Goal: Transaction & Acquisition: Obtain resource

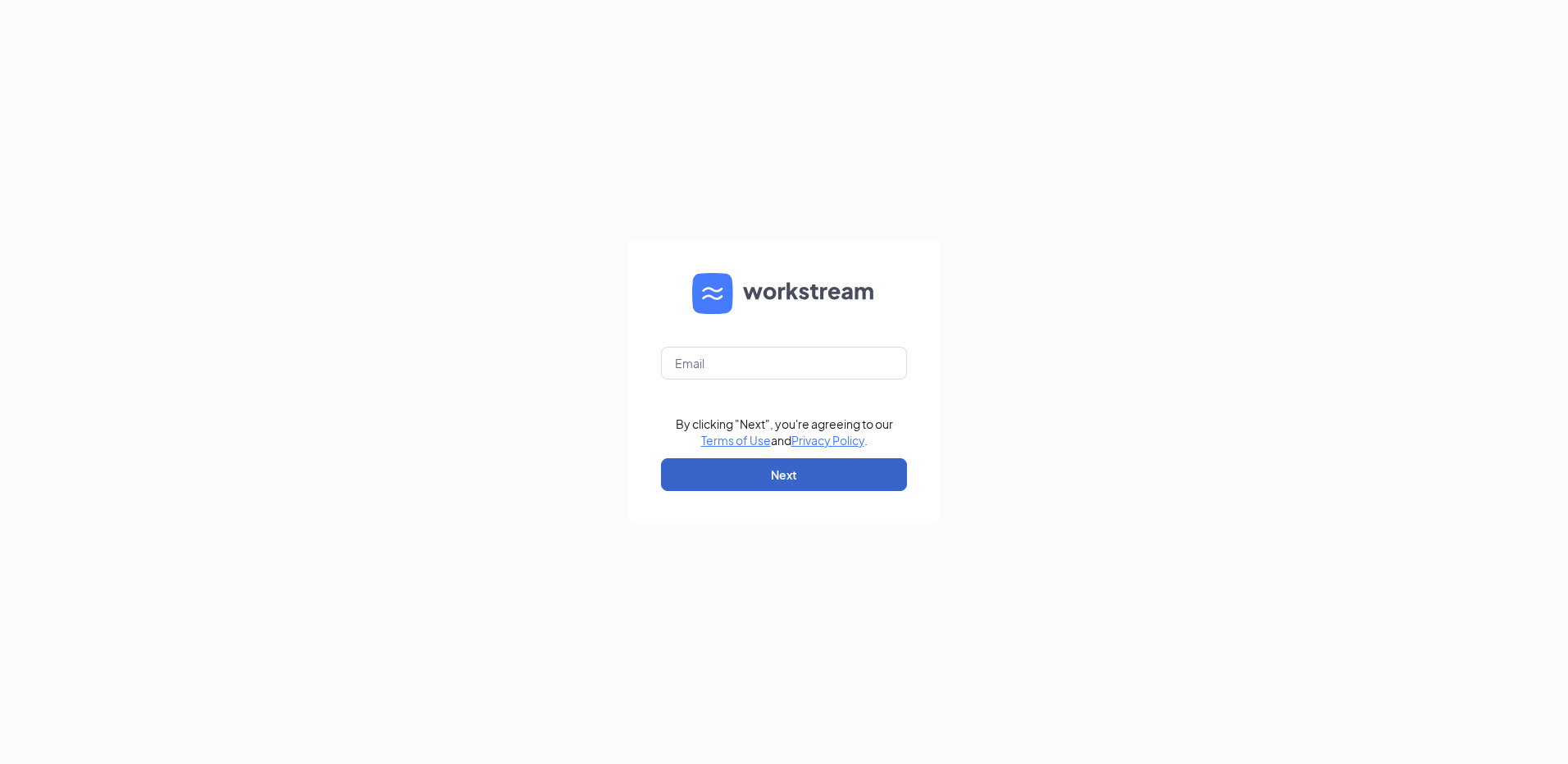
click at [770, 479] on button "Next" at bounding box center [784, 474] width 246 height 33
click at [800, 362] on input "text" at bounding box center [784, 362] width 246 height 33
type input "arbysbath@aol.com"
click at [773, 484] on button "Next" at bounding box center [784, 474] width 246 height 33
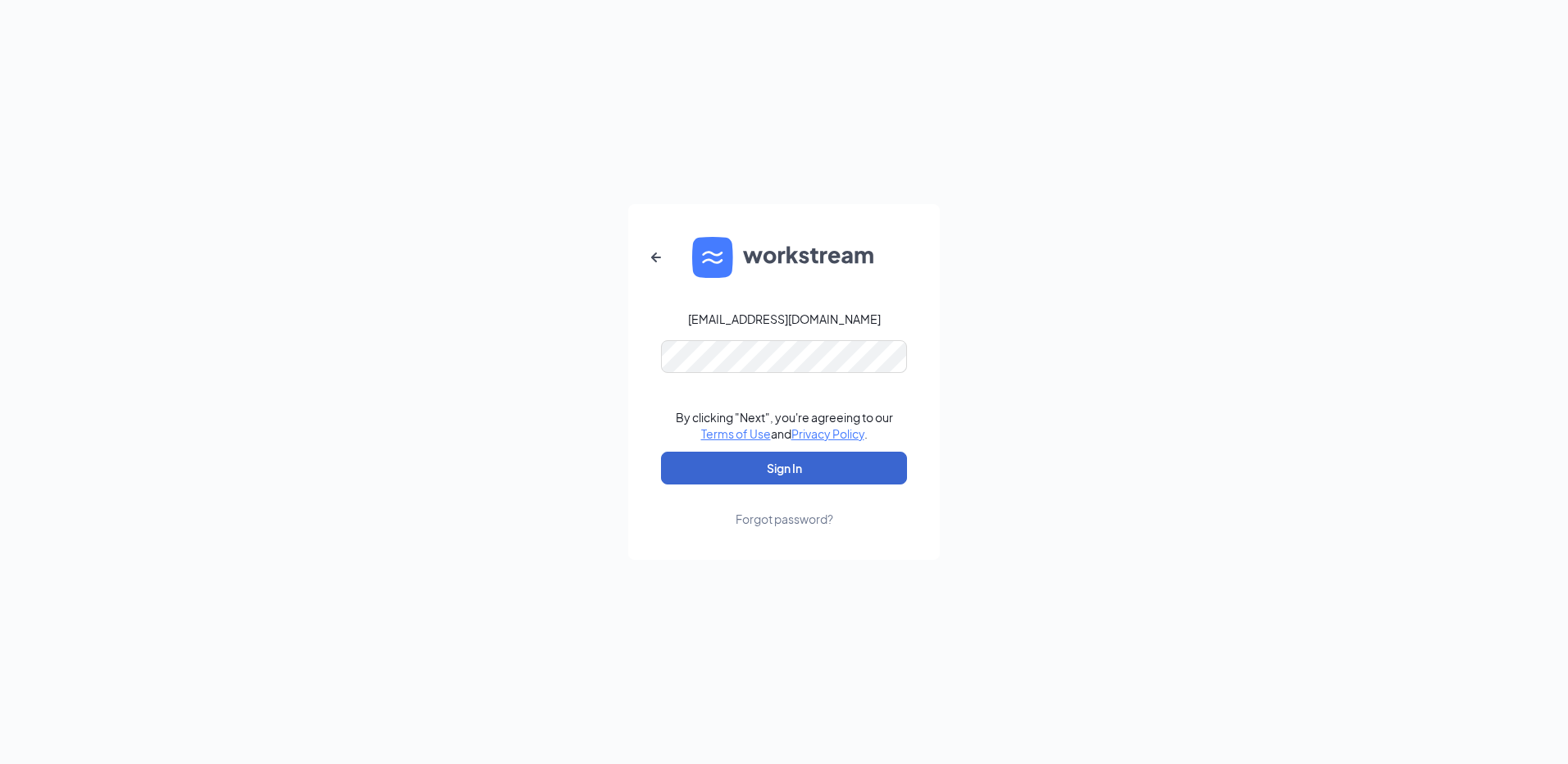
click at [746, 469] on button "Sign In" at bounding box center [784, 467] width 246 height 33
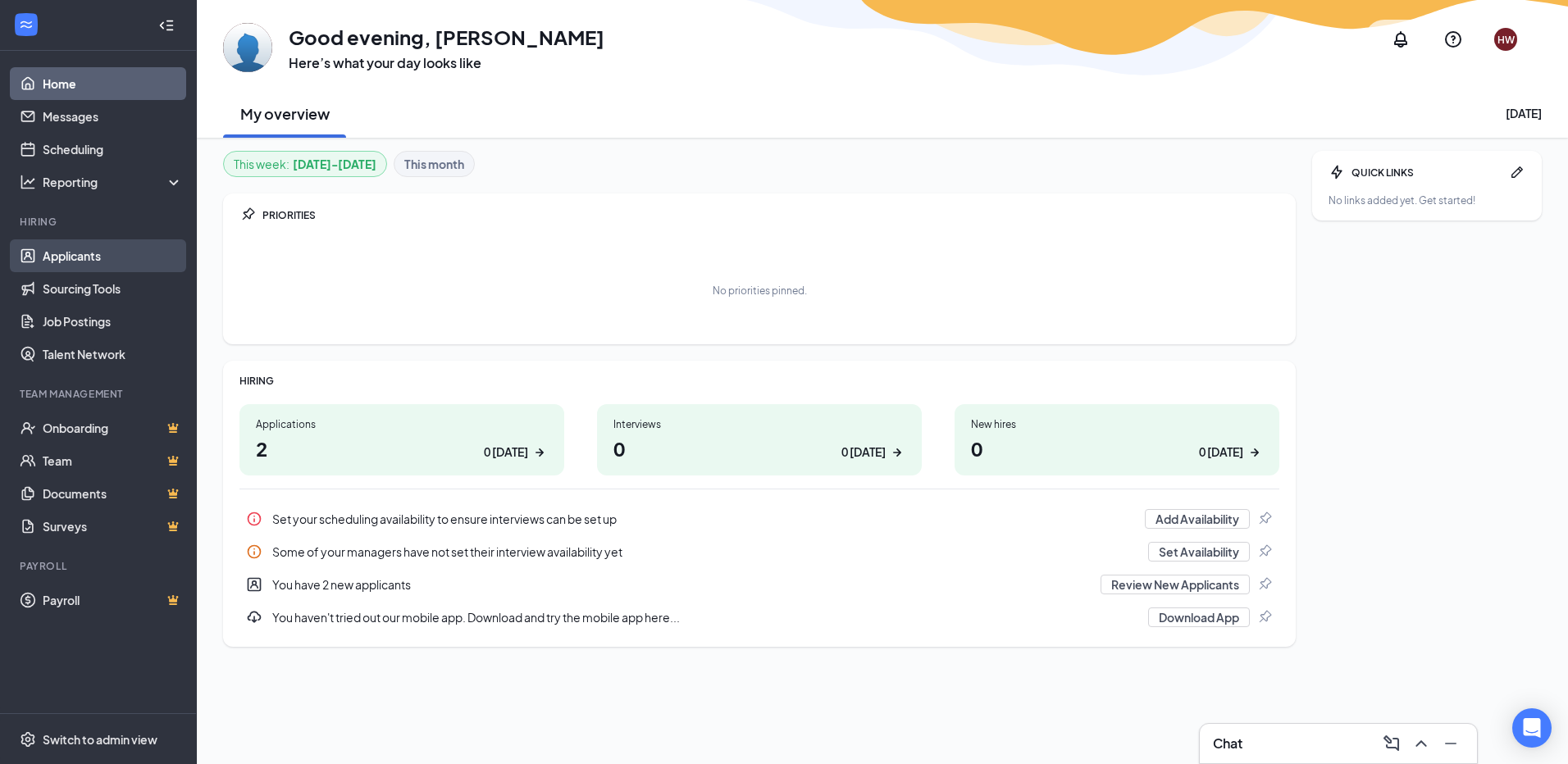
click at [94, 251] on link "Applicants" at bounding box center [113, 255] width 140 height 33
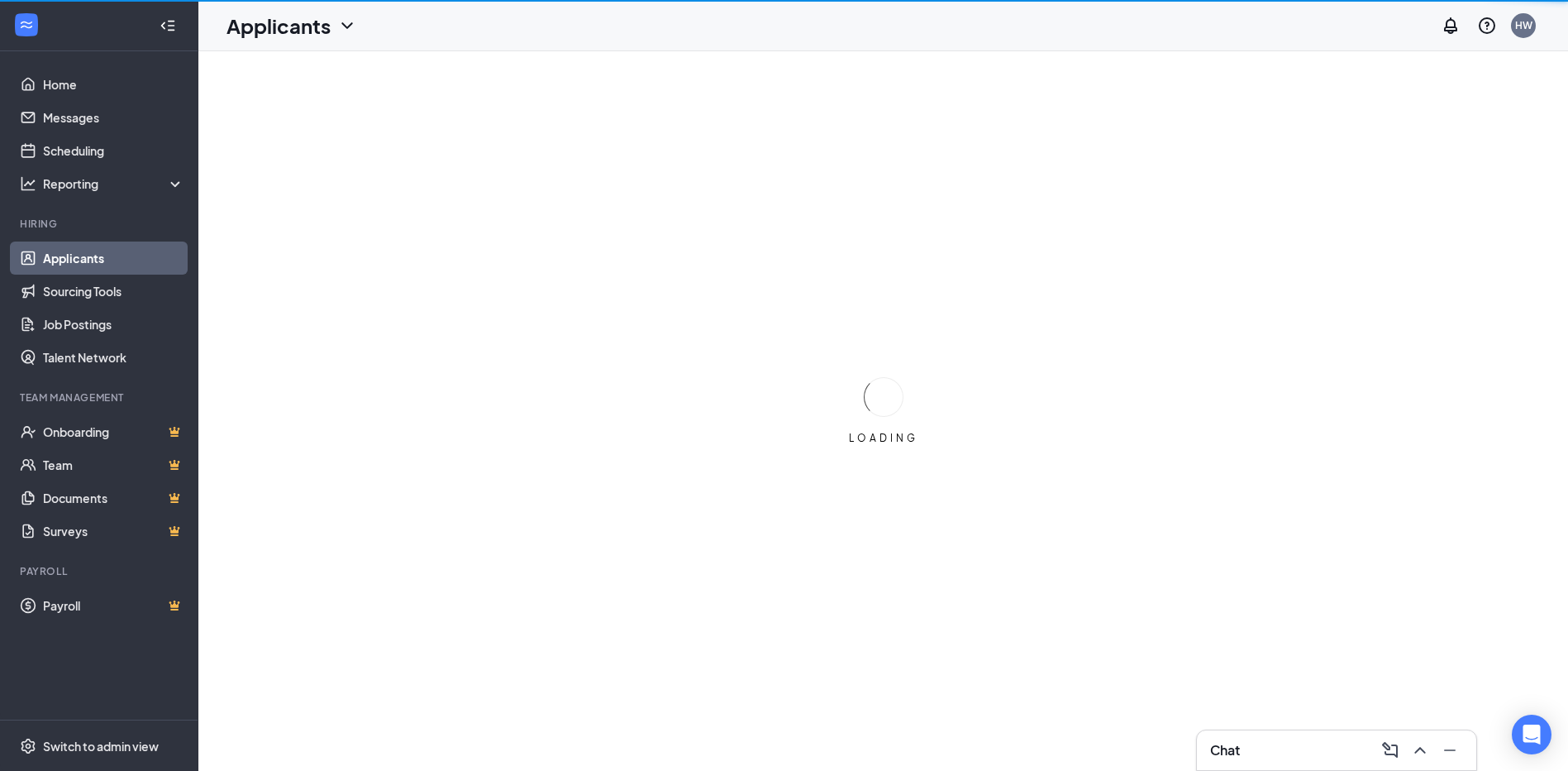
click at [95, 253] on link "Applicants" at bounding box center [114, 257] width 142 height 33
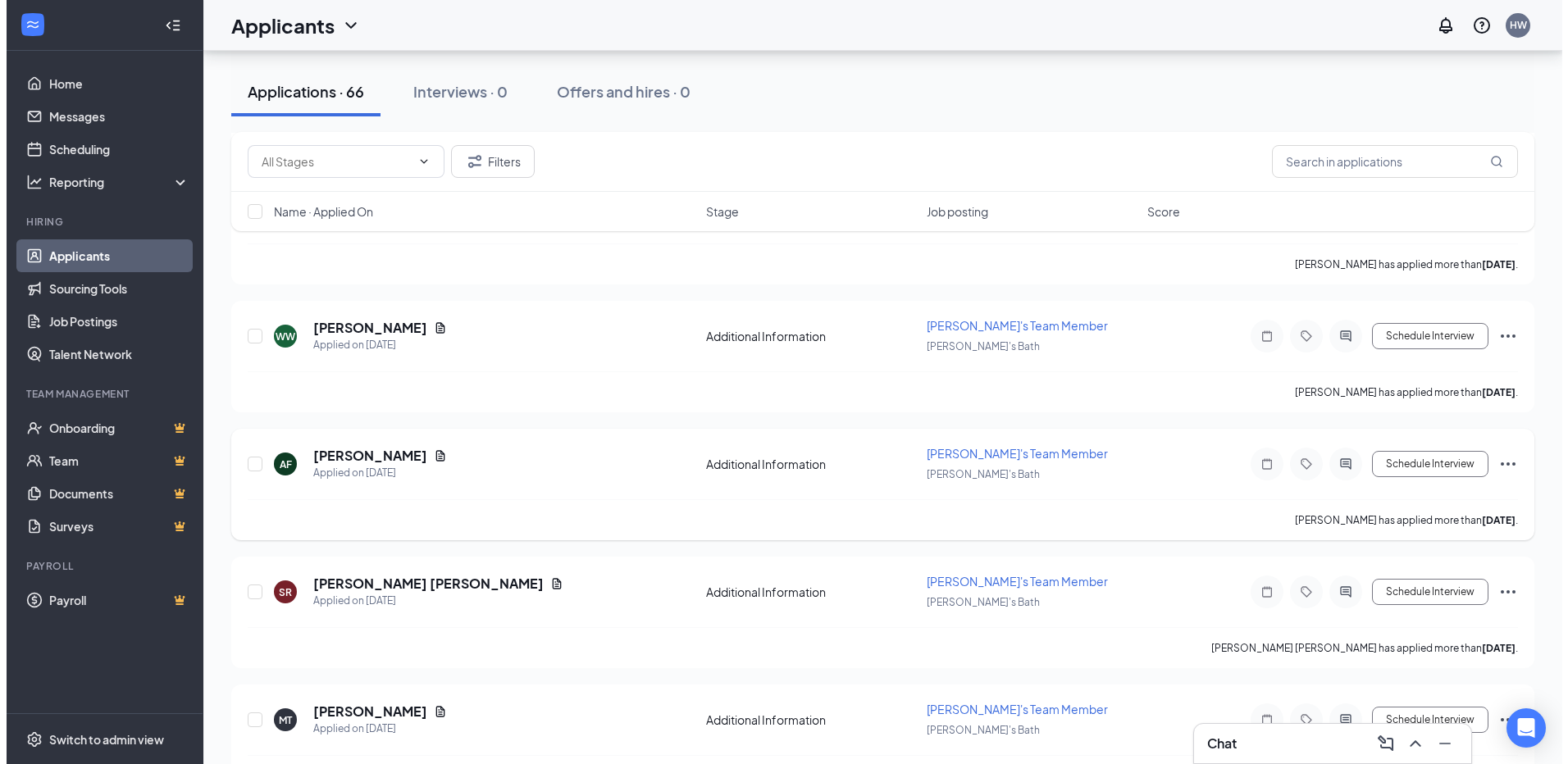
scroll to position [902, 0]
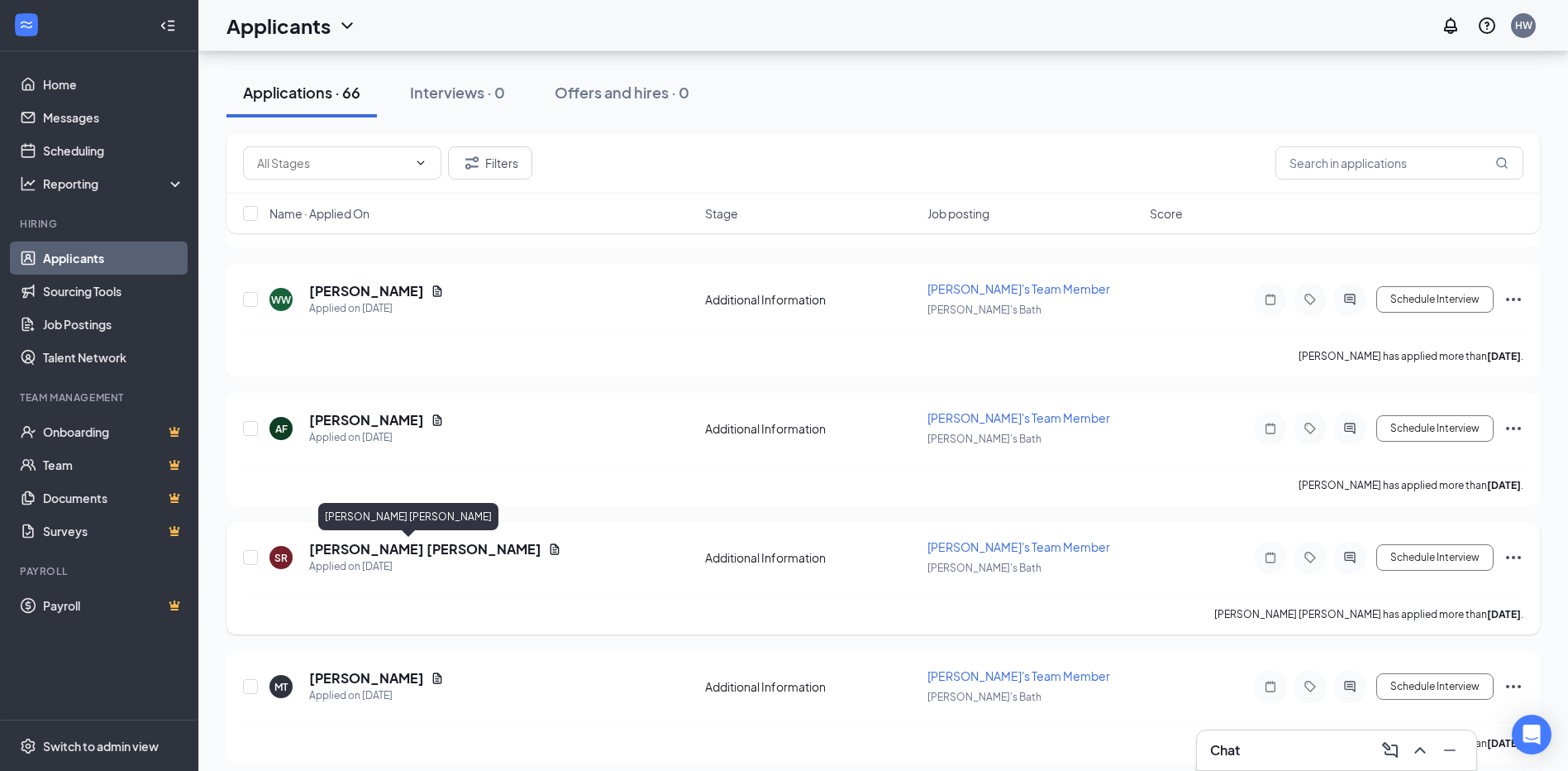
click at [365, 550] on h5 "Samantha Robert" at bounding box center [425, 549] width 232 height 18
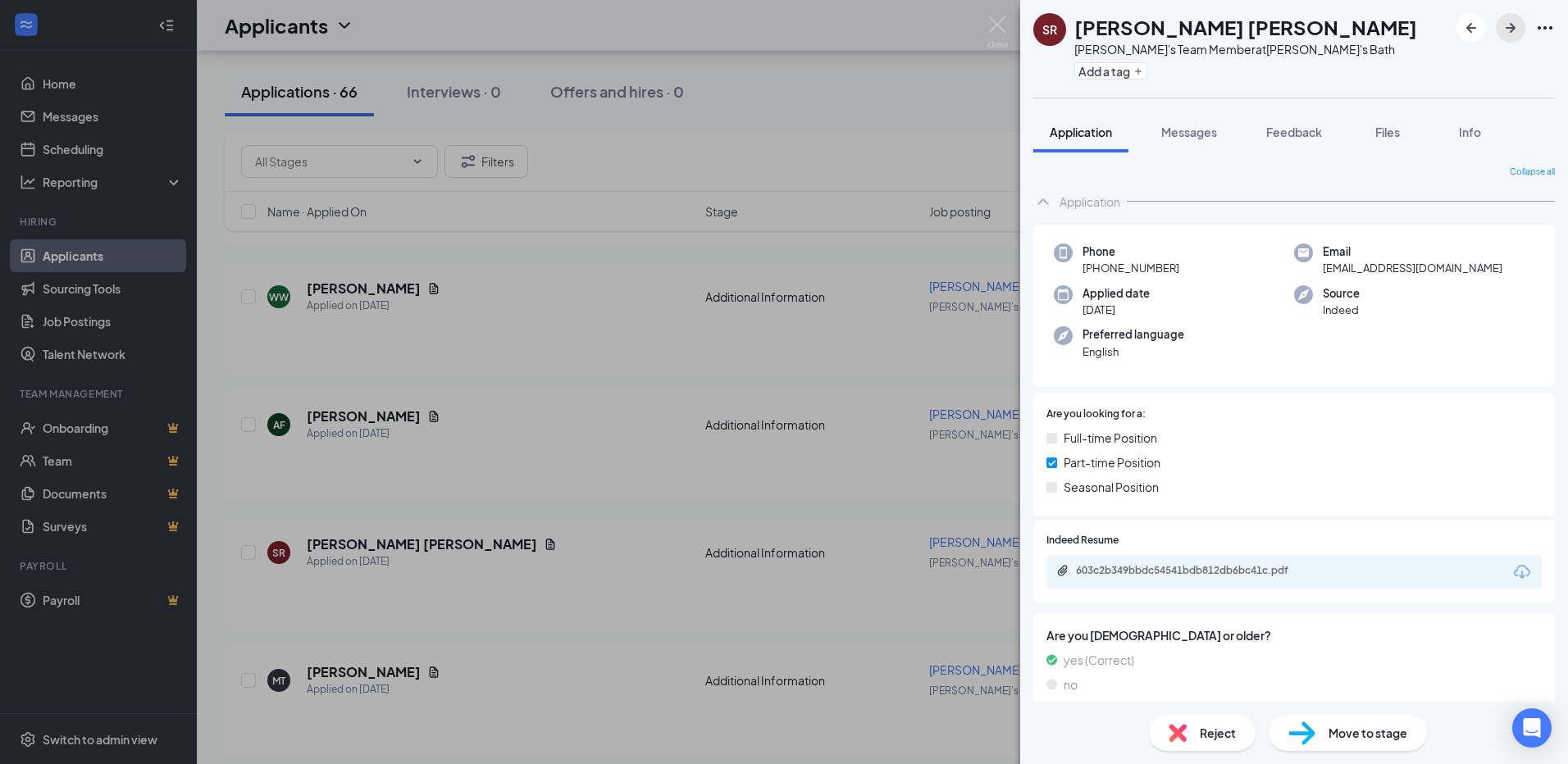
click at [1498, 24] on button "button" at bounding box center [1510, 28] width 29 height 29
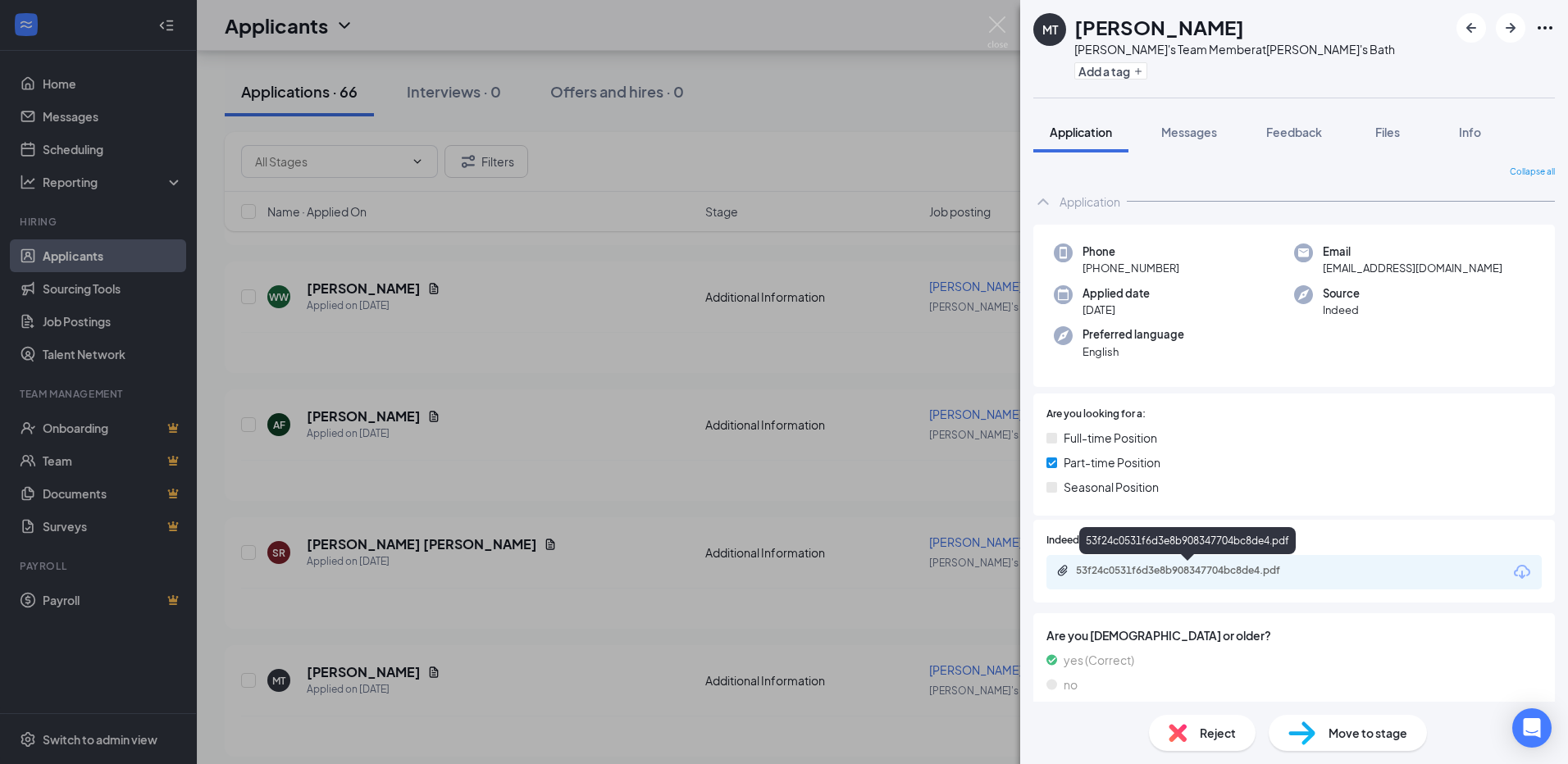
click at [1249, 569] on div "53f24c0531f6d3e8b908347704bc8de4.pdf" at bounding box center [1190, 570] width 229 height 13
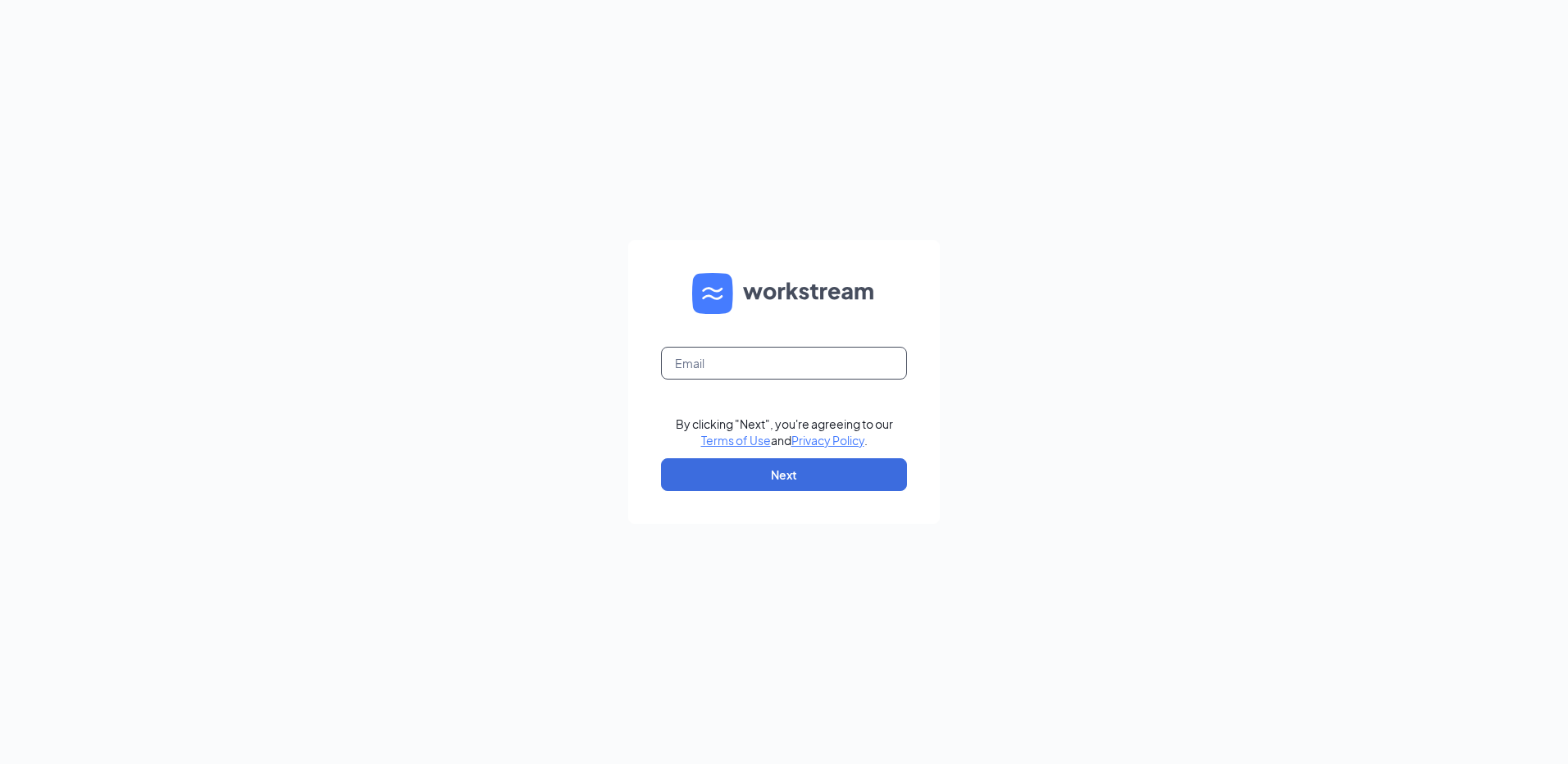
click at [859, 365] on input "text" at bounding box center [784, 362] width 246 height 33
type input "[EMAIL_ADDRESS][DOMAIN_NAME]"
click at [796, 467] on button "Next" at bounding box center [784, 474] width 246 height 33
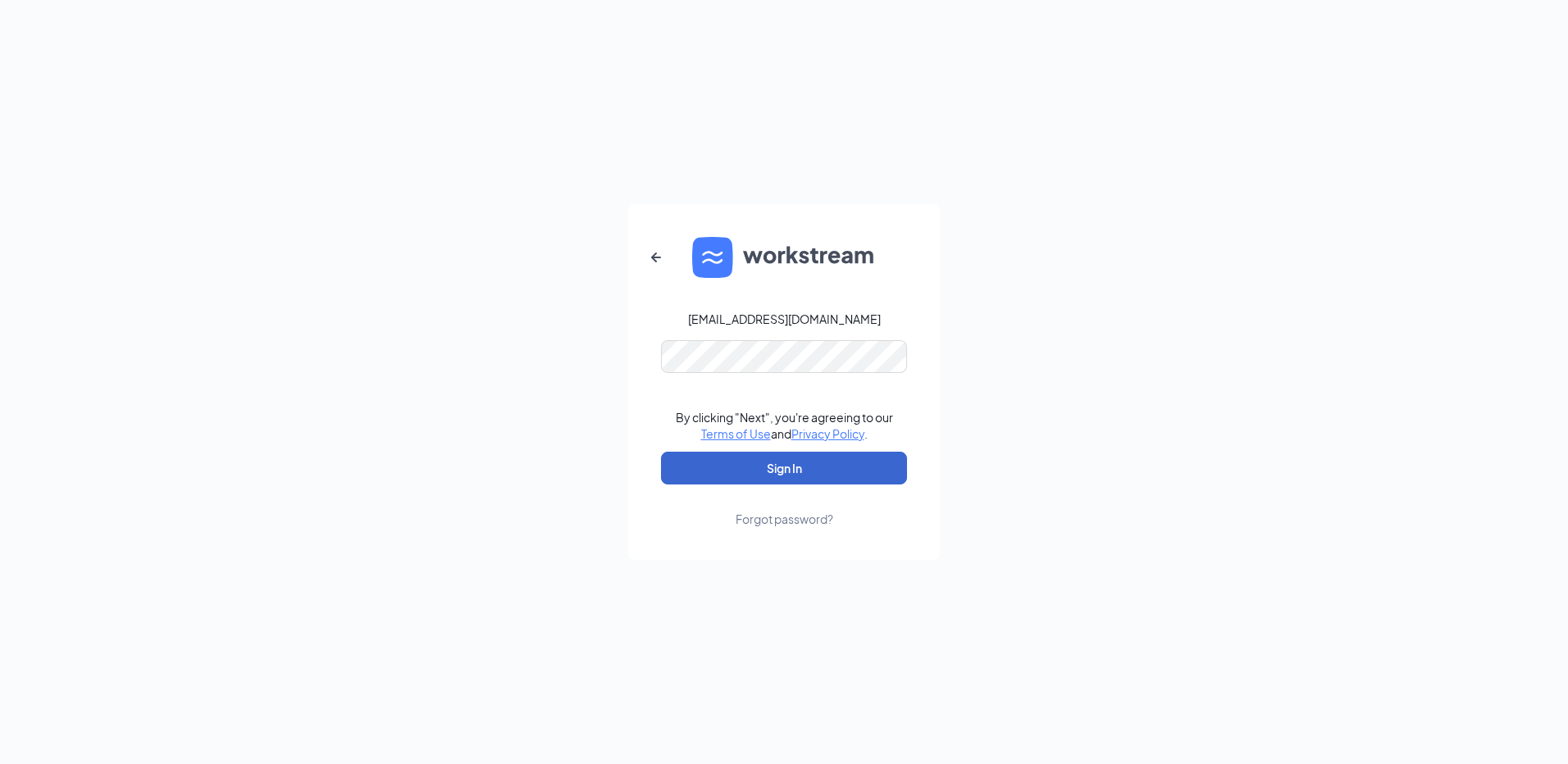
click at [825, 467] on button "Sign In" at bounding box center [784, 467] width 246 height 33
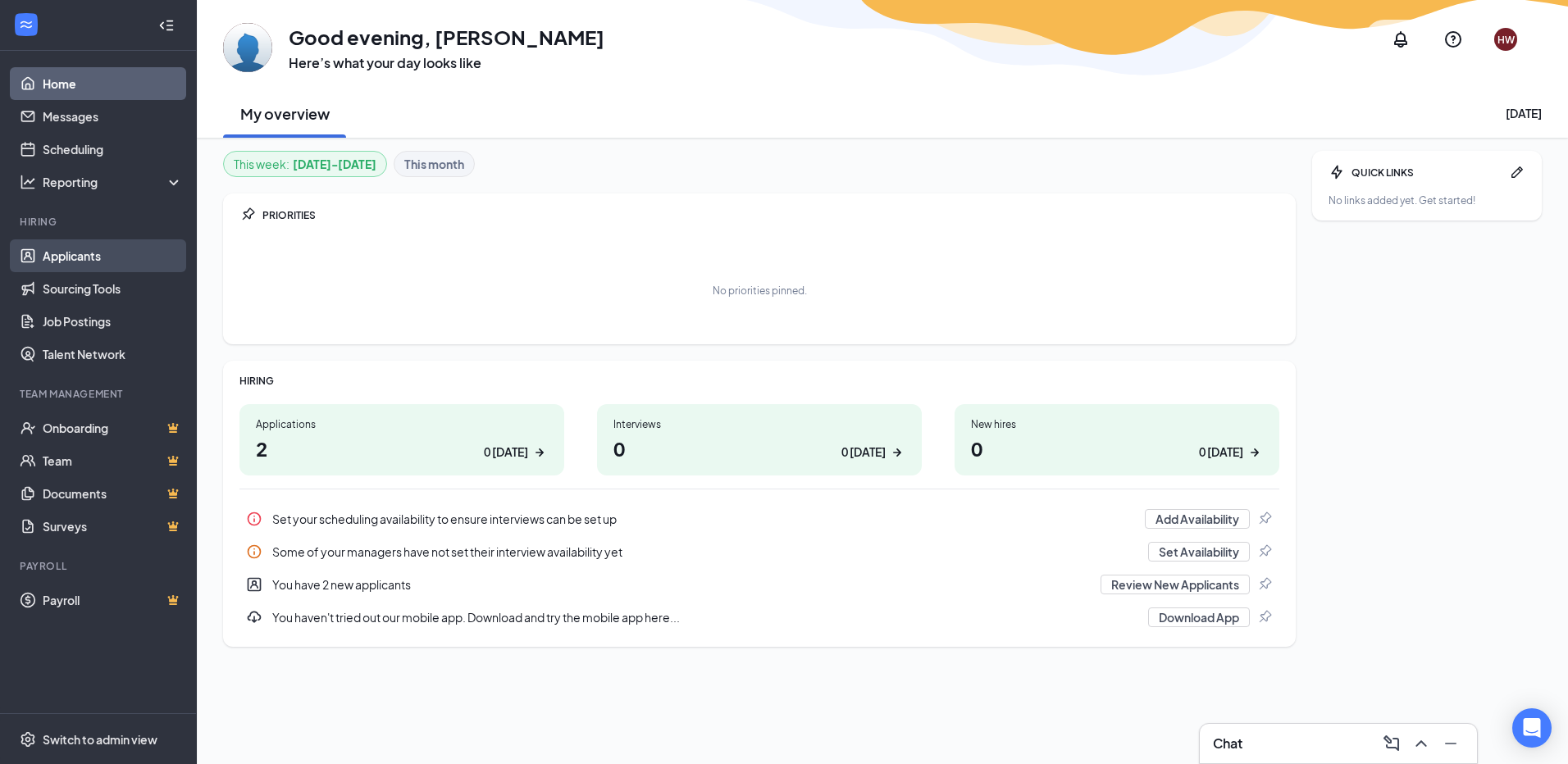
click at [83, 258] on link "Applicants" at bounding box center [113, 255] width 140 height 33
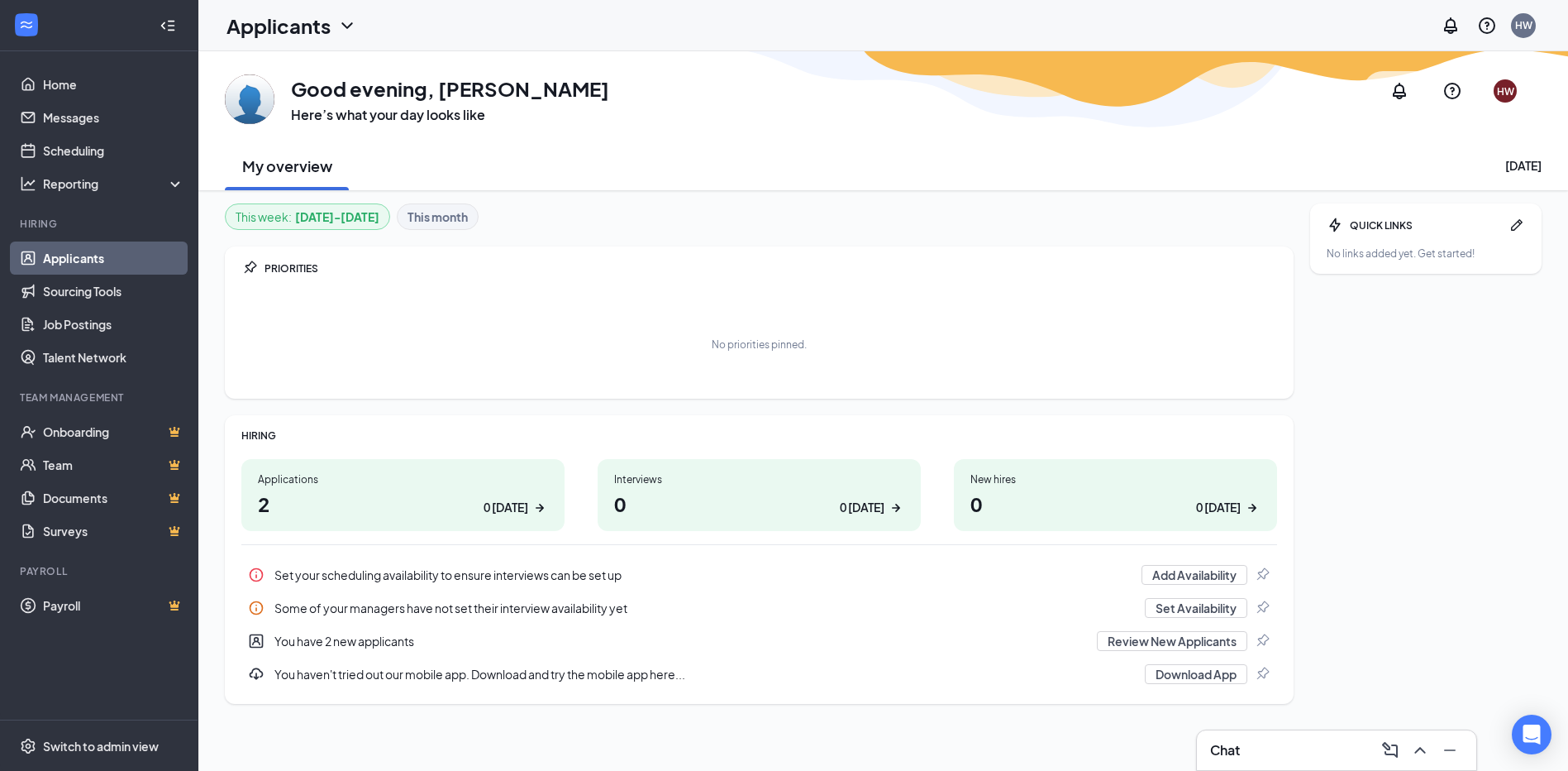
click at [83, 260] on link "Applicants" at bounding box center [114, 257] width 142 height 33
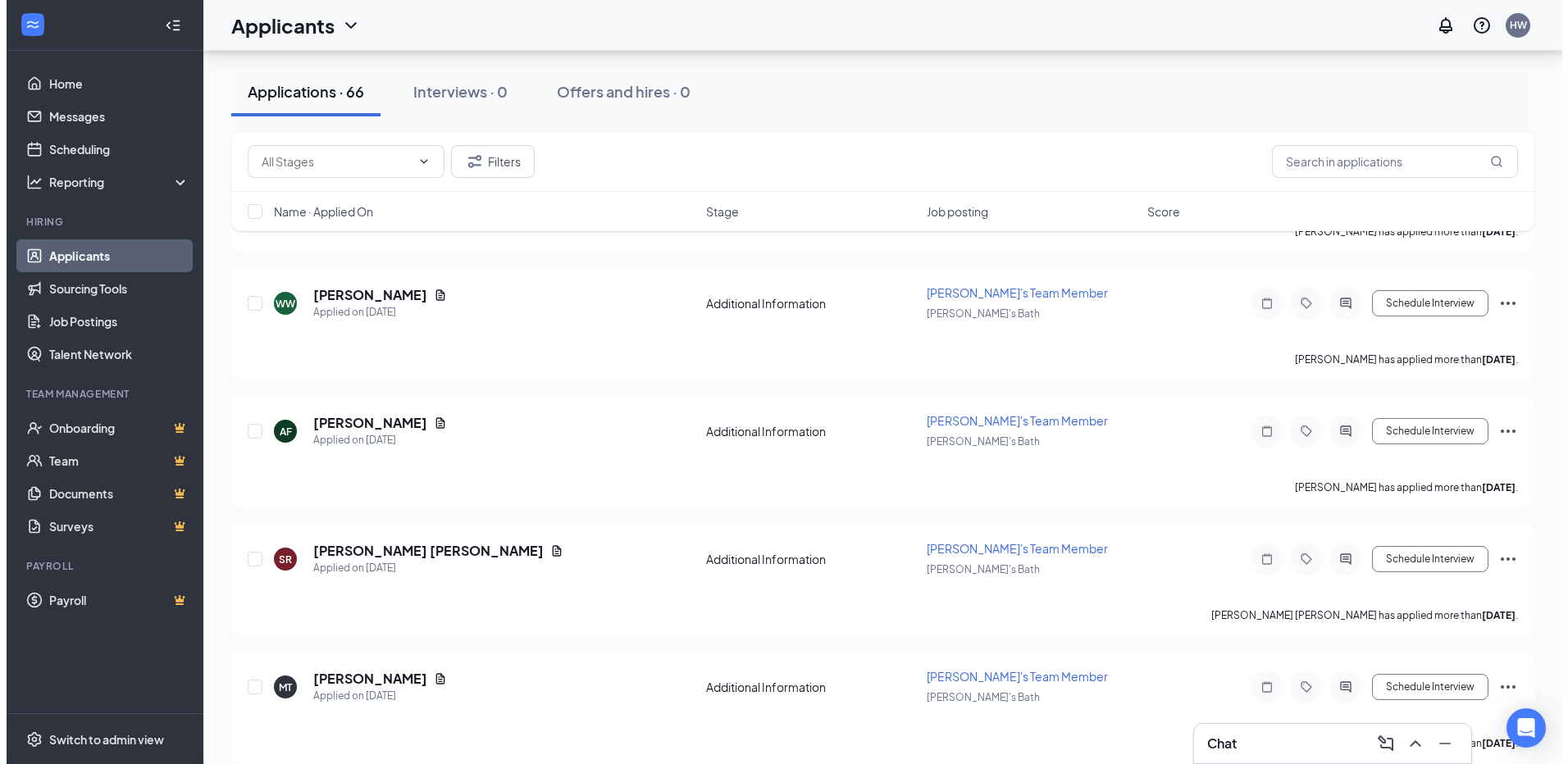
scroll to position [902, 0]
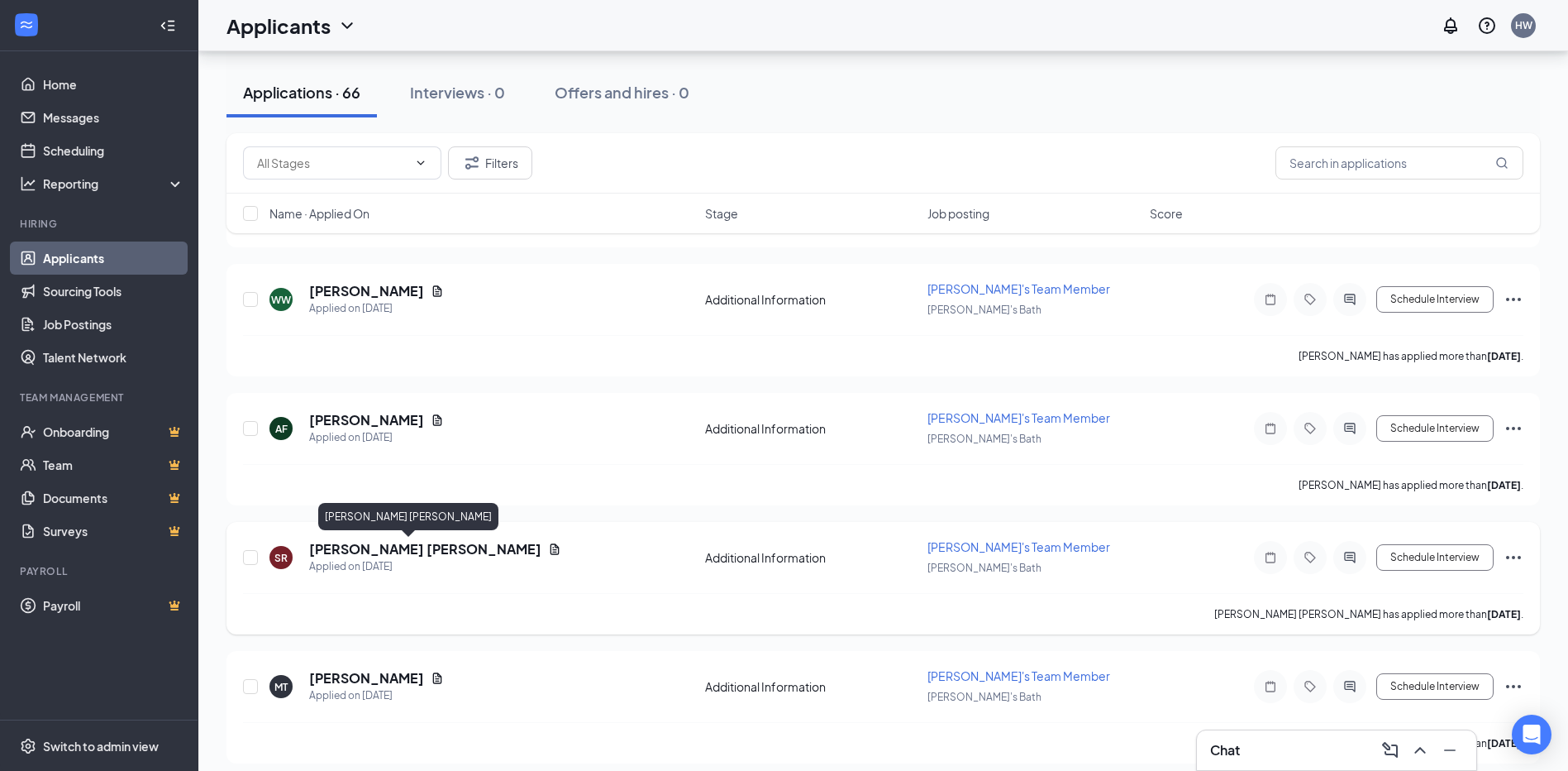
click at [365, 553] on h5 "[PERSON_NAME] [PERSON_NAME]" at bounding box center [425, 549] width 232 height 18
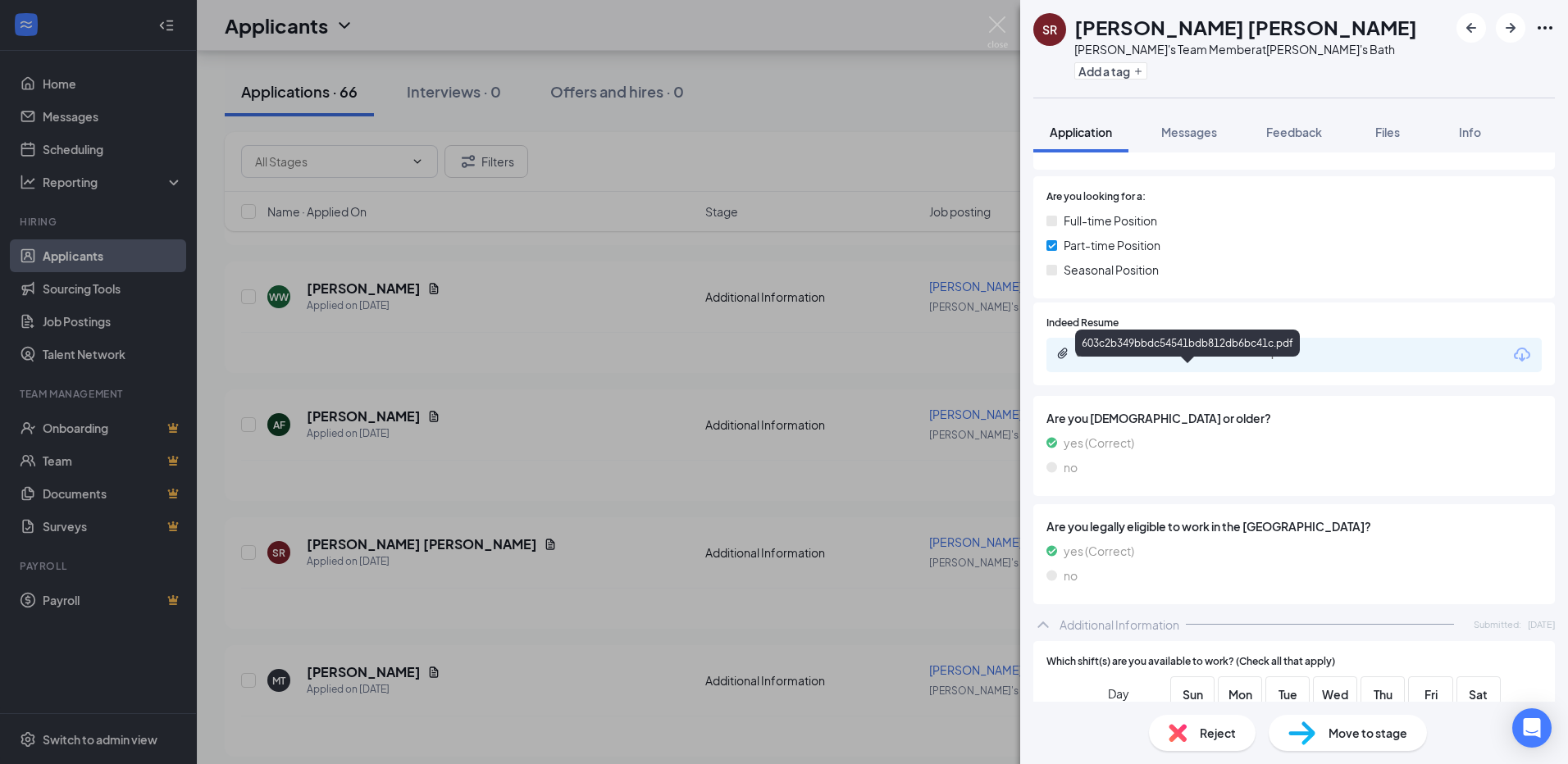
scroll to position [246, 0]
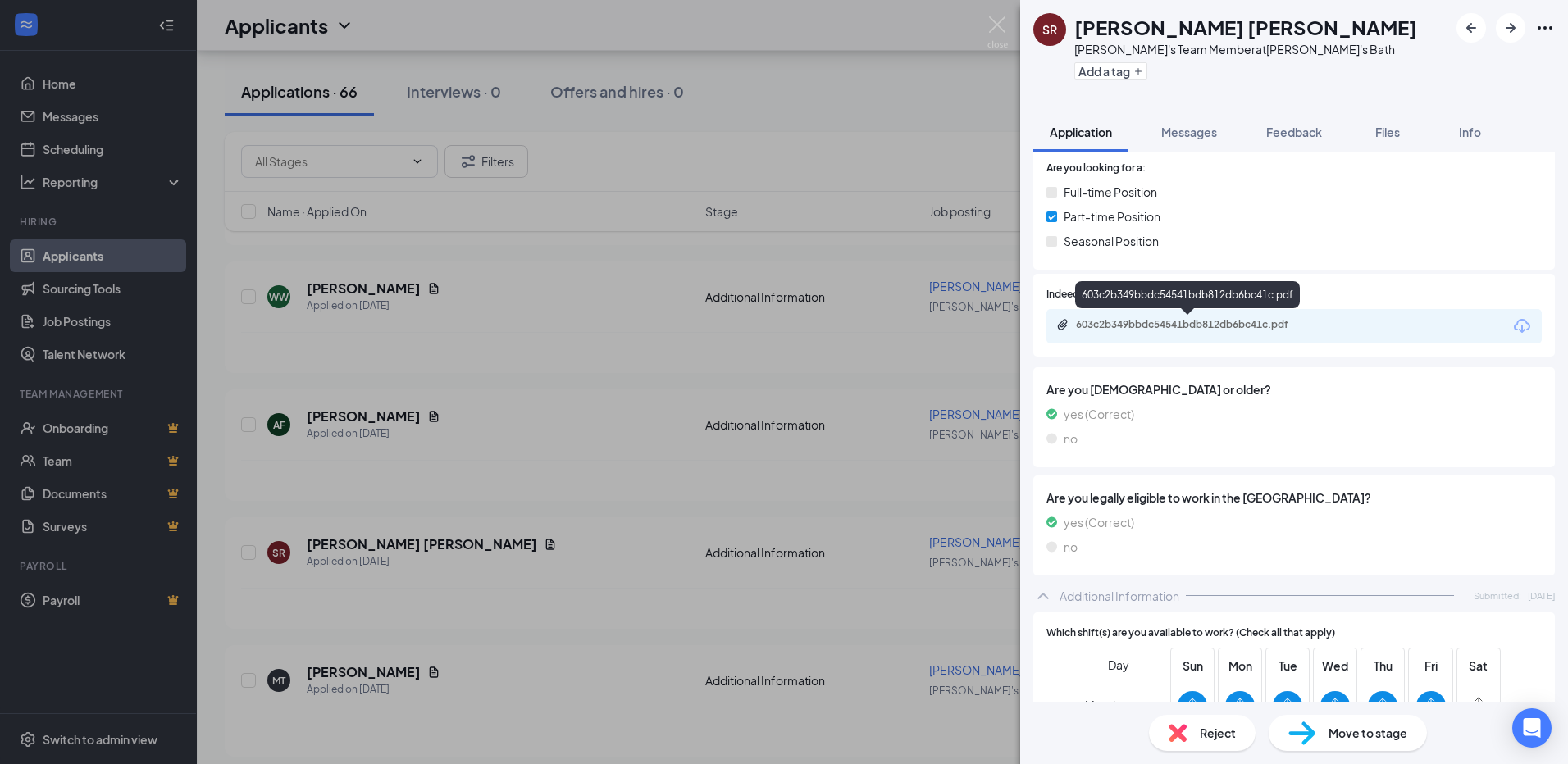
click at [1259, 322] on div "603c2b349bbdc54541bdb812db6bc41c.pdf" at bounding box center [1190, 324] width 229 height 13
